Goal: Find specific page/section: Find specific page/section

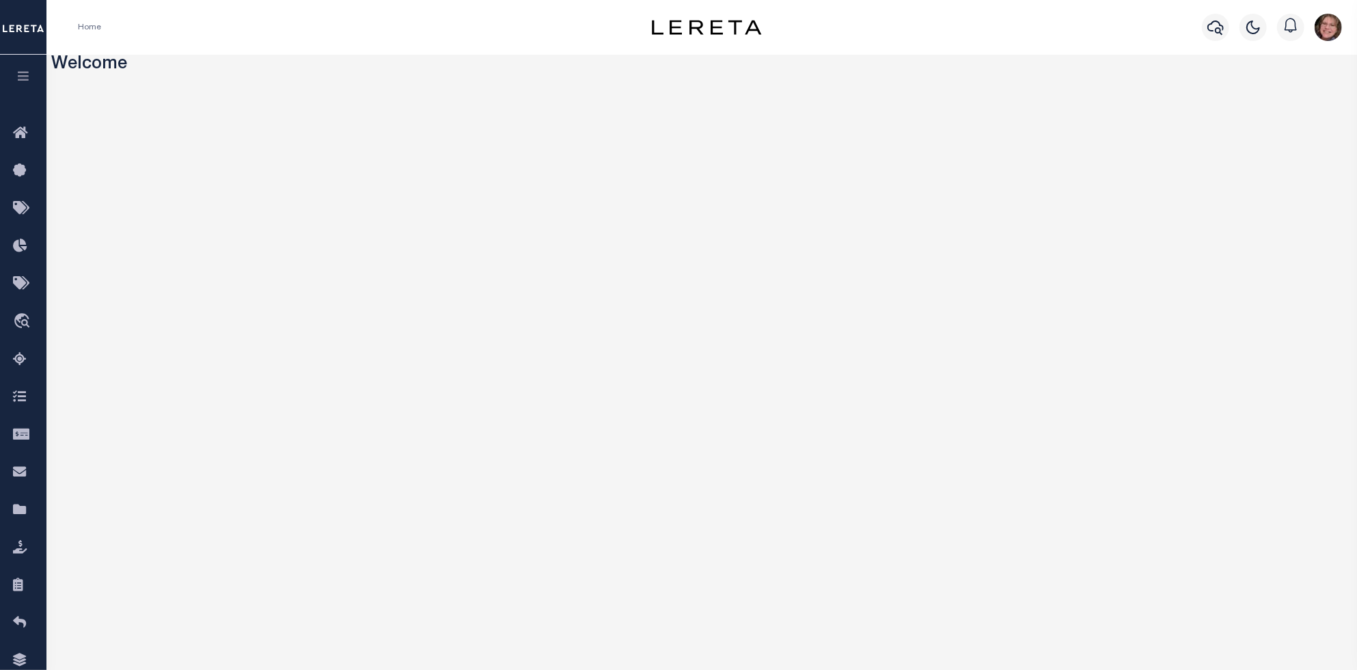
click at [27, 69] on button "button" at bounding box center [23, 78] width 46 height 46
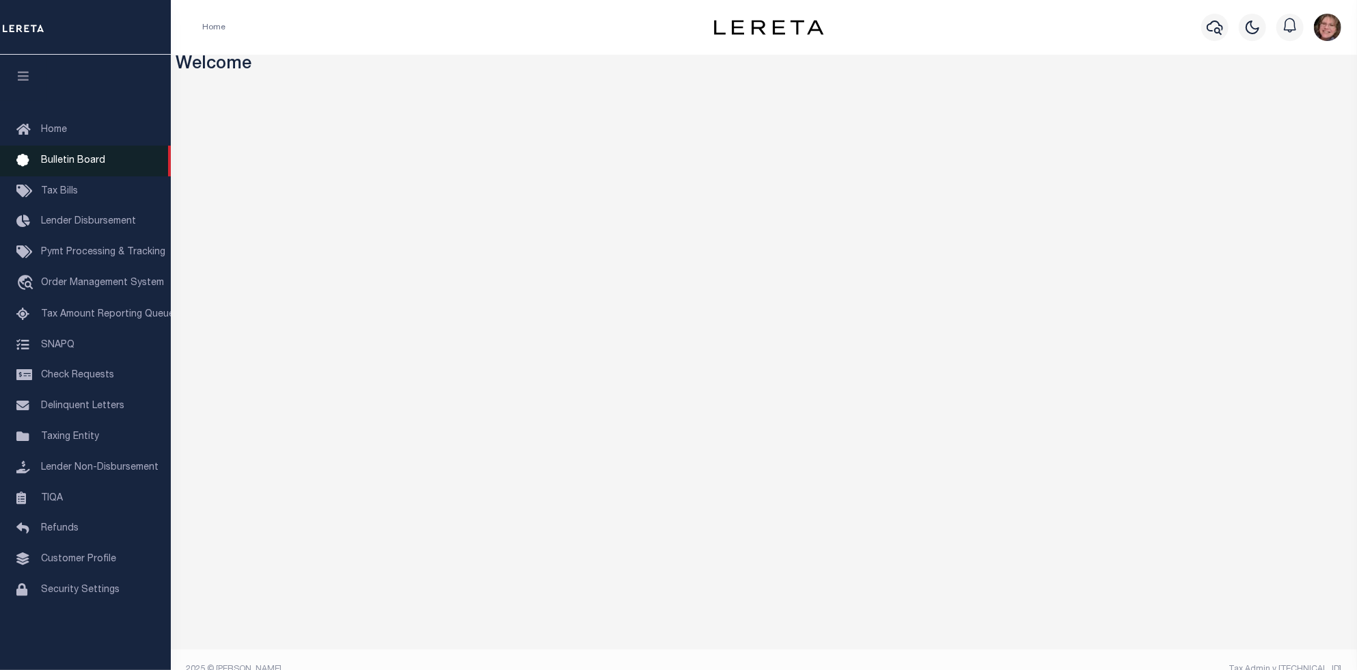
click at [79, 159] on span "Bulletin Board" at bounding box center [73, 161] width 64 height 10
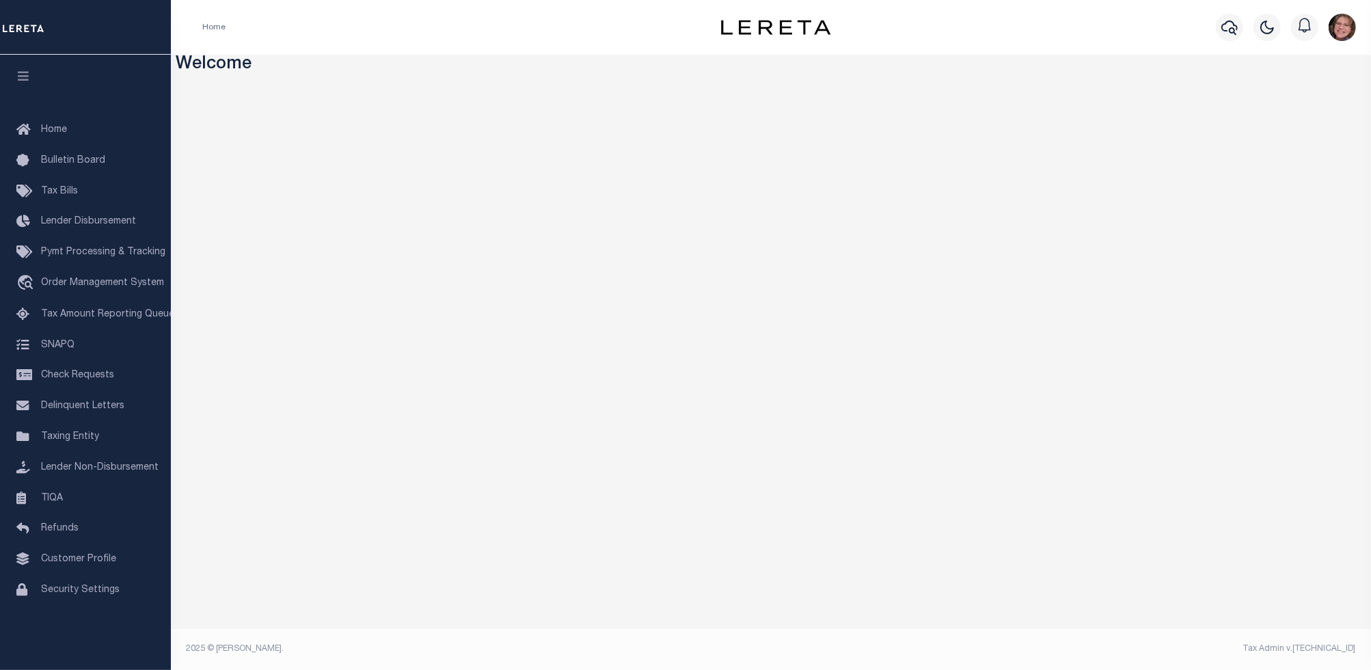
click at [487, 20] on div "Home" at bounding box center [434, 27] width 487 height 29
click at [416, 44] on div "Home Profile Sign out" at bounding box center [771, 27] width 1200 height 55
click at [1335, 25] on img "button" at bounding box center [1341, 27] width 27 height 27
click at [1263, 67] on link "Profile" at bounding box center [1306, 63] width 108 height 23
